Goal: Contribute content: Contribute content

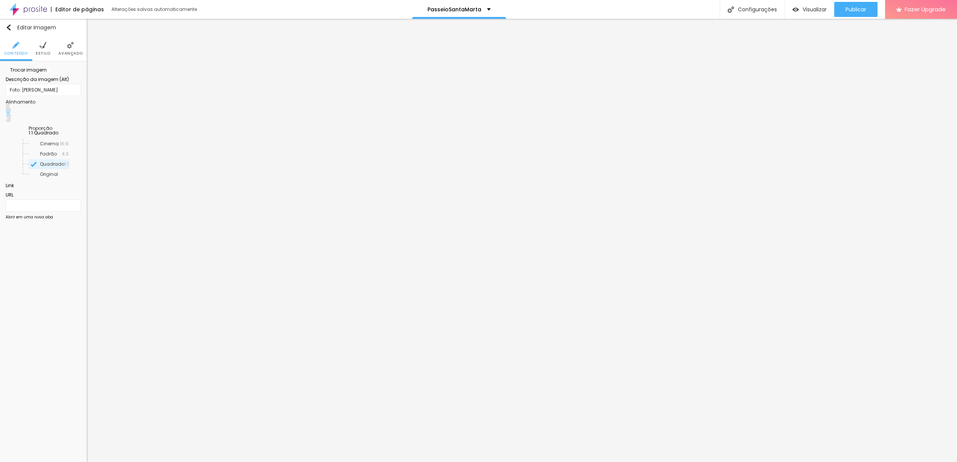
click at [47, 73] on span "Trocar imagem" at bounding box center [26, 70] width 41 height 6
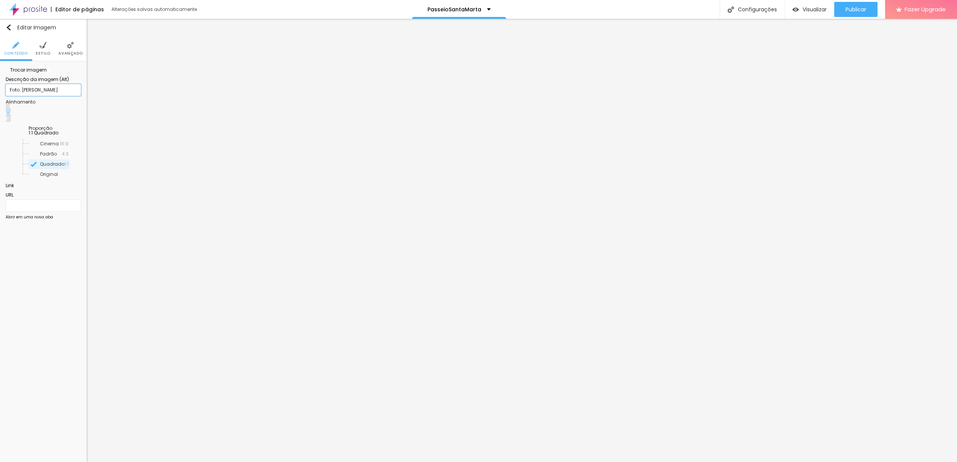
click at [20, 96] on input "Foto: Leticia Cecilia" at bounding box center [43, 90] width 75 height 12
drag, startPoint x: 22, startPoint y: 134, endPoint x: 75, endPoint y: 136, distance: 52.7
click at [75, 96] on input "Foto: Leticia Cecilia" at bounding box center [43, 90] width 75 height 12
type input "Foto: Elana Paulino"
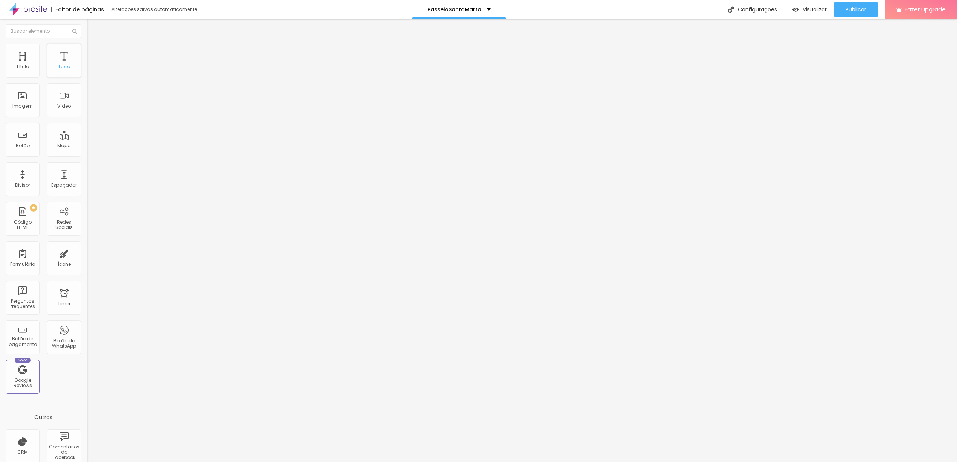
click at [56, 74] on div "Texto" at bounding box center [64, 61] width 34 height 34
click at [54, 58] on div "Texto" at bounding box center [64, 61] width 34 height 34
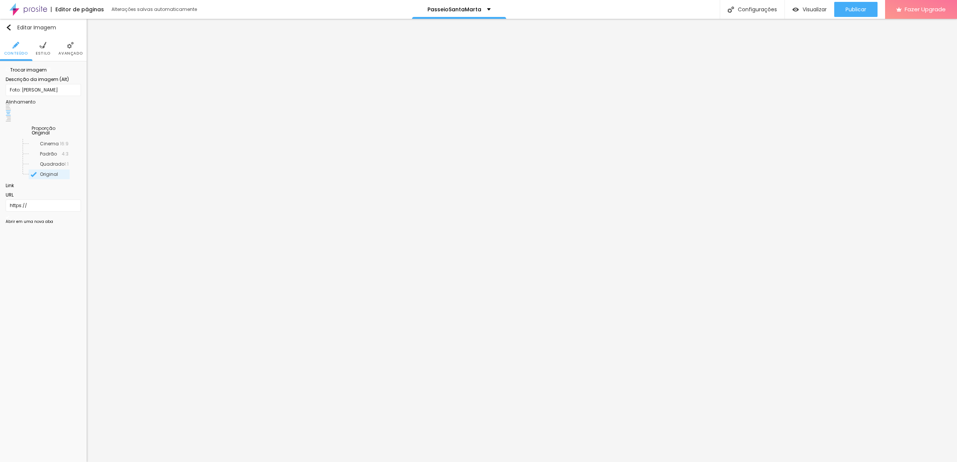
click at [43, 73] on span "Trocar imagem" at bounding box center [26, 70] width 41 height 6
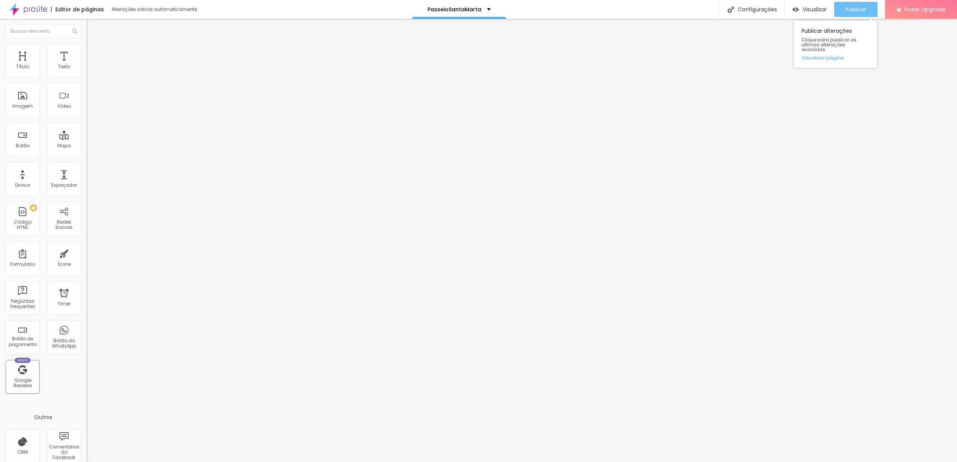
click at [852, 12] on span "Publicar" at bounding box center [855, 9] width 21 height 6
click at [811, 8] on span "Visualizar" at bounding box center [814, 9] width 24 height 6
click at [864, 12] on span "Publicar" at bounding box center [855, 9] width 21 height 6
click at [853, 8] on span "Publicar" at bounding box center [855, 9] width 21 height 6
click at [87, 65] on span "Trocar imagem" at bounding box center [107, 61] width 41 height 6
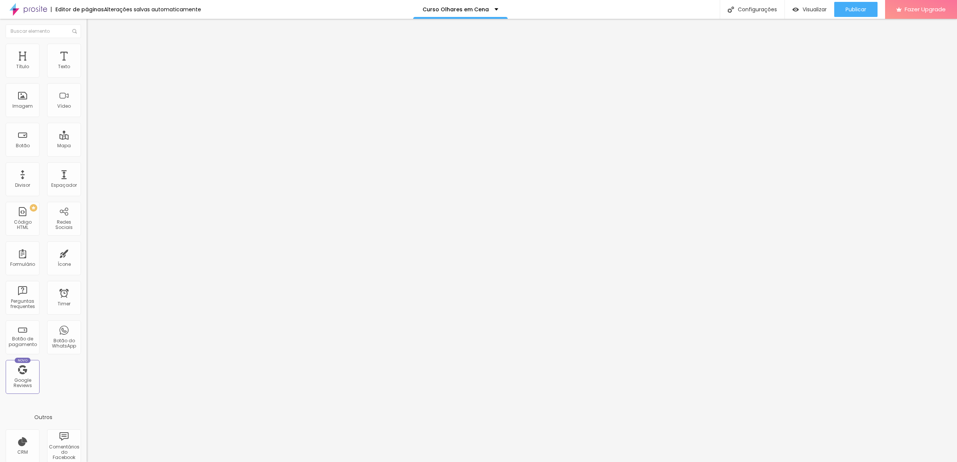
click at [864, 12] on span "Publicar" at bounding box center [855, 9] width 21 height 6
click at [87, 65] on span "Trocar imagem" at bounding box center [107, 61] width 41 height 6
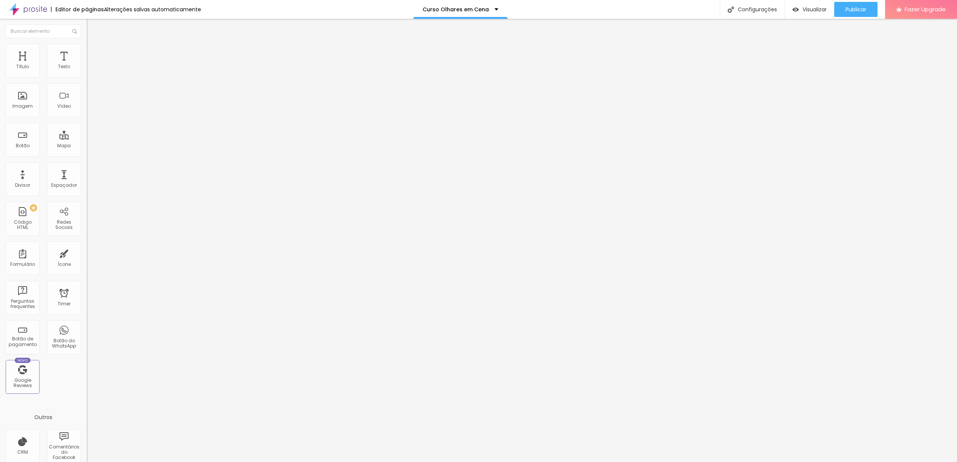
click at [865, 11] on span "Publicar" at bounding box center [855, 9] width 21 height 6
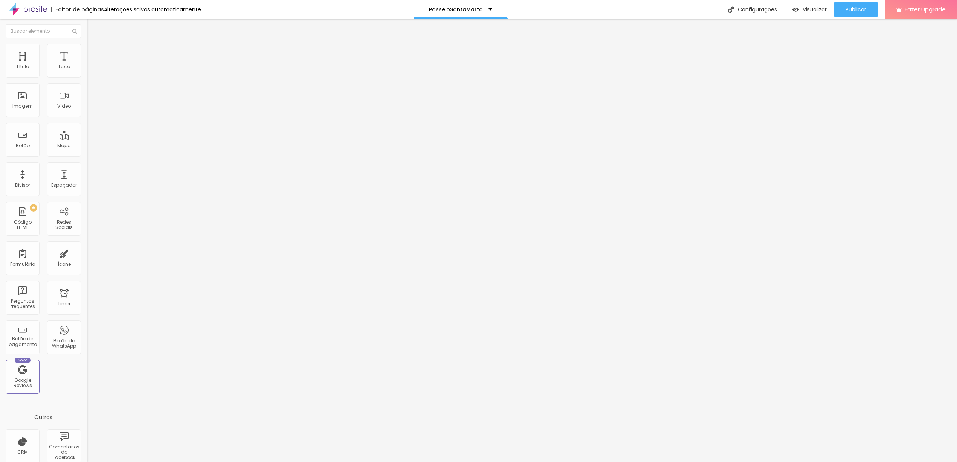
scroll to position [0, 81]
paste input "santa-mar"
type input "https://www.alboompay.com/escolabrownie41/passeio-santa-marta"
click at [856, 13] on div "Publicar" at bounding box center [855, 9] width 21 height 15
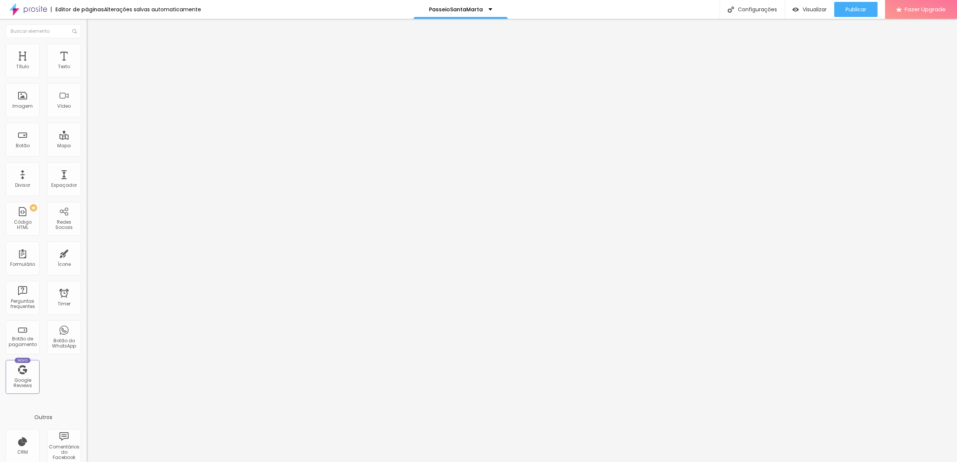
scroll to position [0, 81]
paste input "santa-mar"
type input "https://www.alboompay.com/escolabrownie41/passeio-santa-marta"
click at [841, 9] on button "Publicar" at bounding box center [855, 9] width 43 height 15
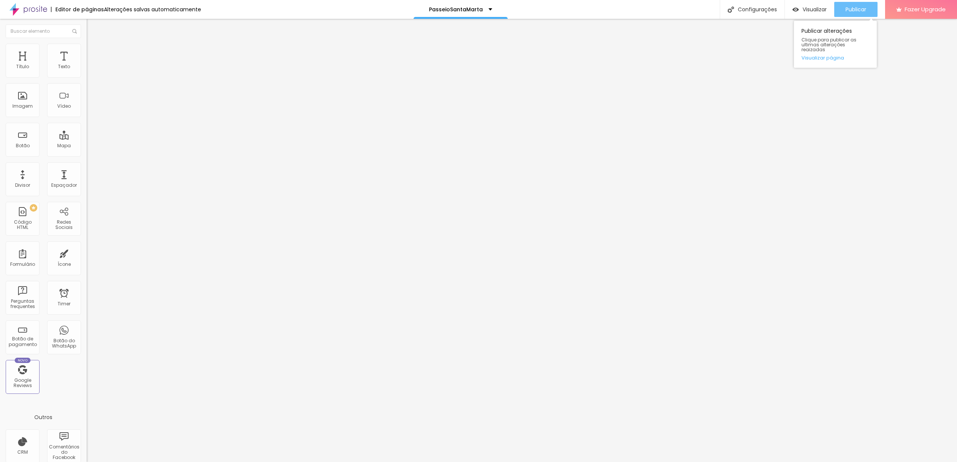
scroll to position [0, 0]
click at [802, 10] on span "Visualizar" at bounding box center [814, 9] width 24 height 6
click at [751, 11] on div "Configurações" at bounding box center [751, 9] width 65 height 19
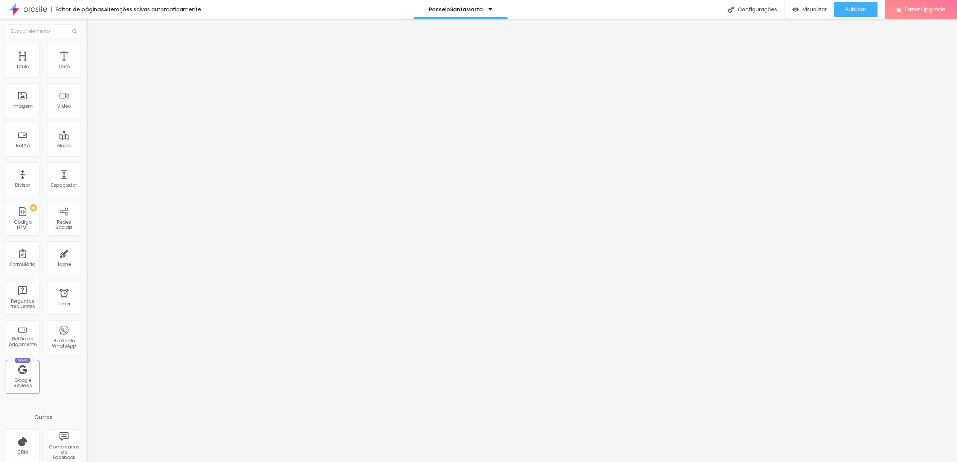
type input "Escola de Fotografia Brownie | Cursos e workshops para você se profissionalizar…"
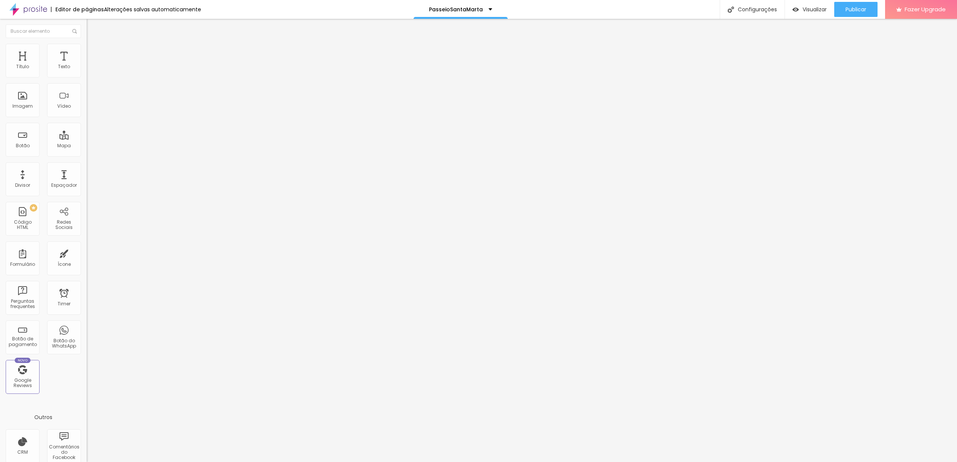
drag, startPoint x: 529, startPoint y: 286, endPoint x: 385, endPoint y: 268, distance: 144.2
type textarea "Passeio fotográfico na comunidade Santa Marta. Um passeio para fotografar paisa…"
click at [613, 462] on div at bounding box center [478, 469] width 957 height 7
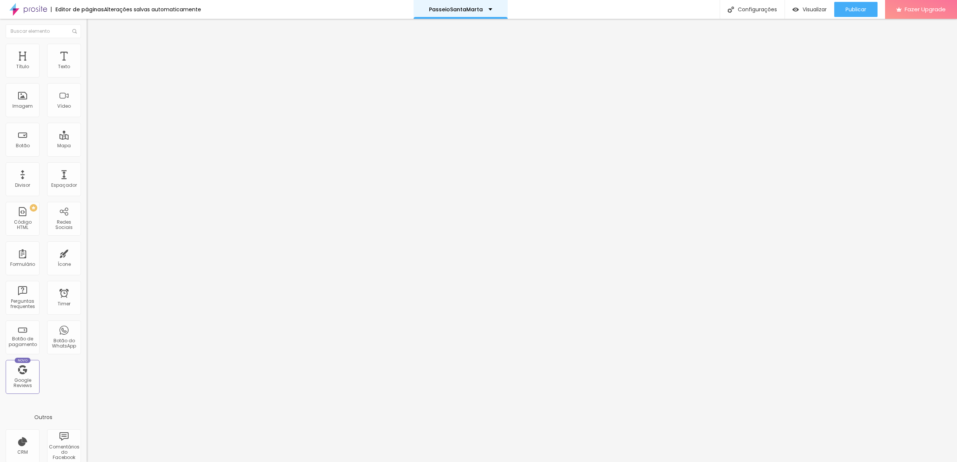
click at [472, 10] on p "PasseioSantaMarta" at bounding box center [456, 9] width 54 height 5
click at [87, 65] on span "Trocar imagem" at bounding box center [107, 61] width 41 height 6
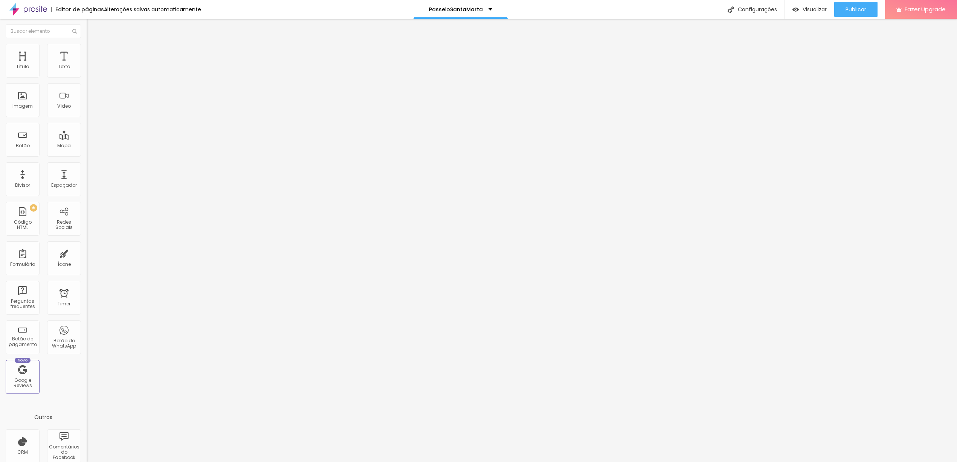
click at [863, 9] on span "Publicar" at bounding box center [855, 9] width 21 height 6
click at [815, 10] on span "Visualizar" at bounding box center [807, 9] width 24 height 6
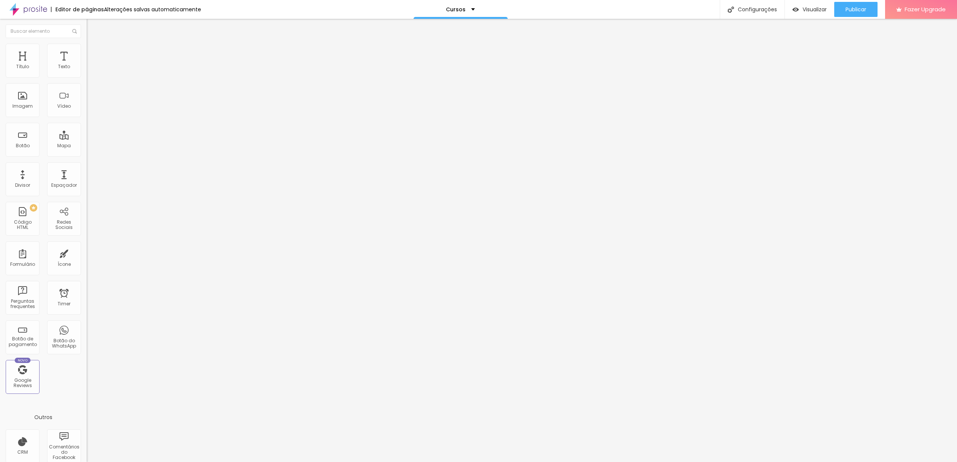
click at [87, 65] on span "Trocar imagem" at bounding box center [107, 61] width 41 height 6
click at [87, 76] on input "text" at bounding box center [132, 73] width 90 height 8
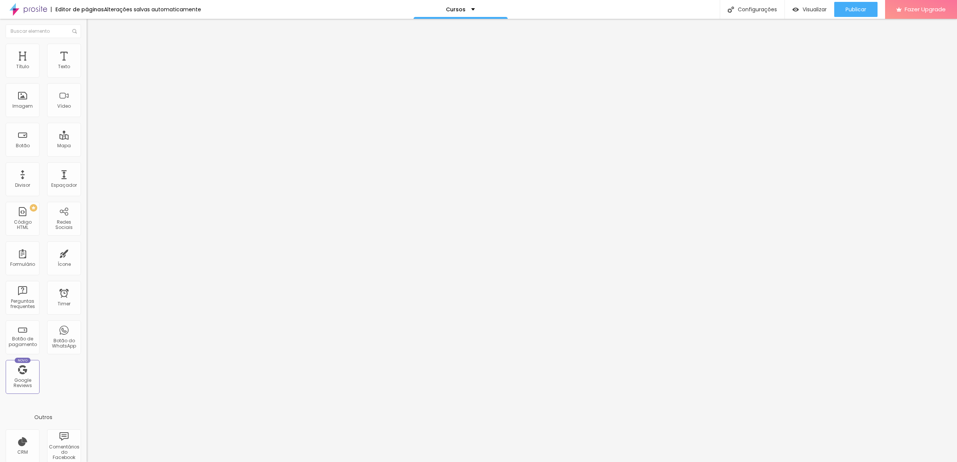
type input "Vista da comunidade [GEOGRAPHIC_DATA]"
drag, startPoint x: 13, startPoint y: 157, endPoint x: 58, endPoint y: 158, distance: 44.4
click at [87, 155] on input "\cursoretratos-aeb" at bounding box center [132, 152] width 90 height 8
type input "\passeiosantamarta"
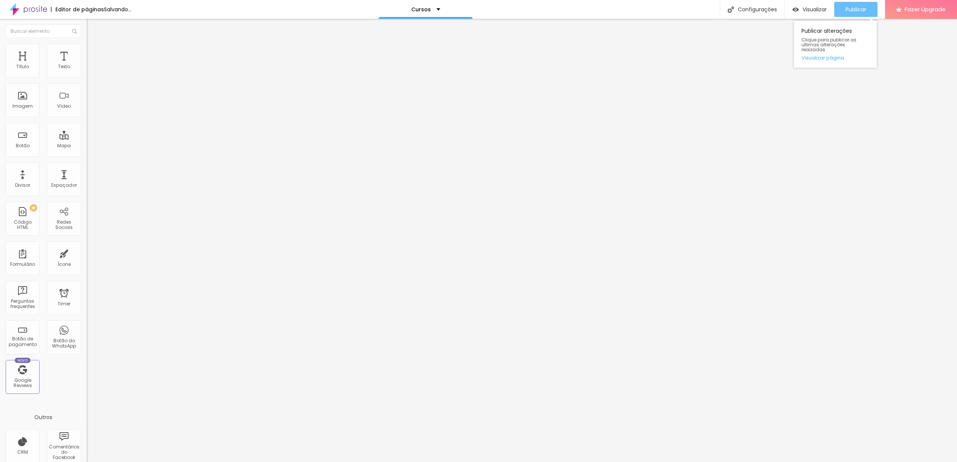
click at [858, 14] on div "Publicar" at bounding box center [855, 9] width 21 height 15
click at [87, 51] on li "Avançado" at bounding box center [130, 55] width 87 height 8
click at [87, 217] on div at bounding box center [130, 217] width 87 height 0
click at [87, 222] on div at bounding box center [130, 222] width 87 height 0
click at [87, 226] on div at bounding box center [130, 226] width 87 height 0
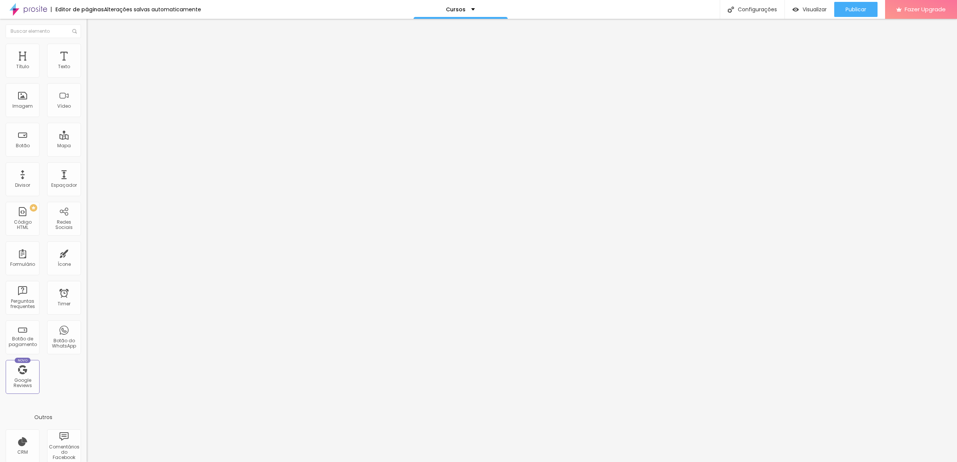
click at [87, 51] on li "Avançado" at bounding box center [130, 55] width 87 height 8
click at [87, 217] on div at bounding box center [130, 217] width 87 height 0
click at [87, 222] on div at bounding box center [130, 222] width 87 height 0
click at [87, 226] on div at bounding box center [130, 226] width 87 height 0
click at [835, 7] on button "Publicar" at bounding box center [855, 9] width 43 height 15
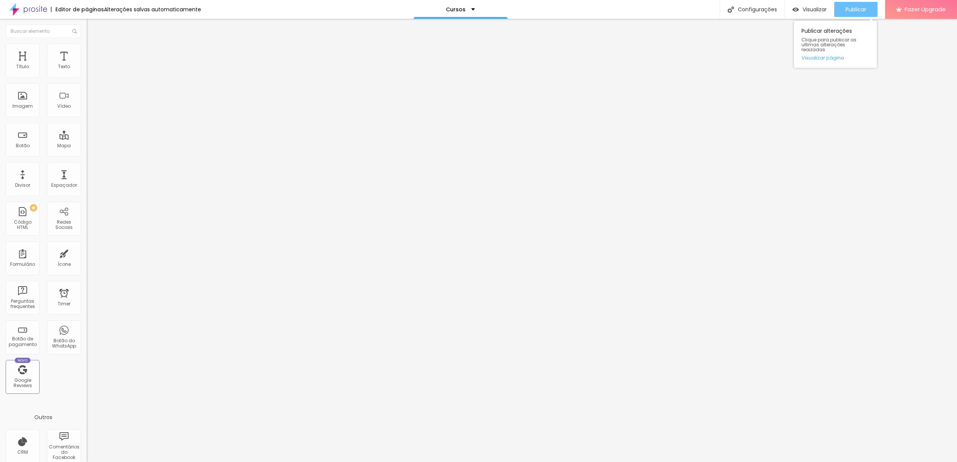
click at [871, 5] on button "Publicar" at bounding box center [855, 9] width 43 height 15
click at [868, 8] on button "Publicar" at bounding box center [855, 9] width 43 height 15
